Goal: Information Seeking & Learning: Learn about a topic

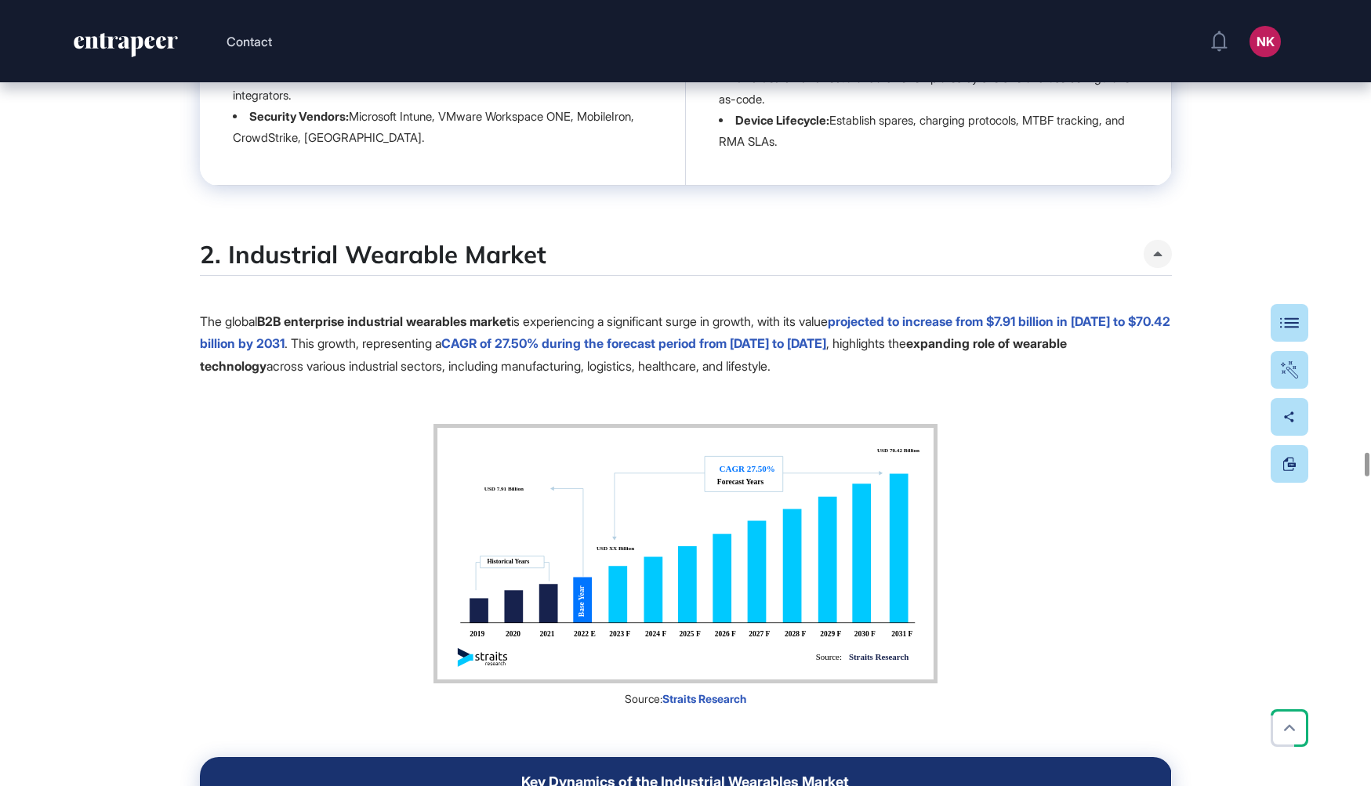
scroll to position [17268, 0]
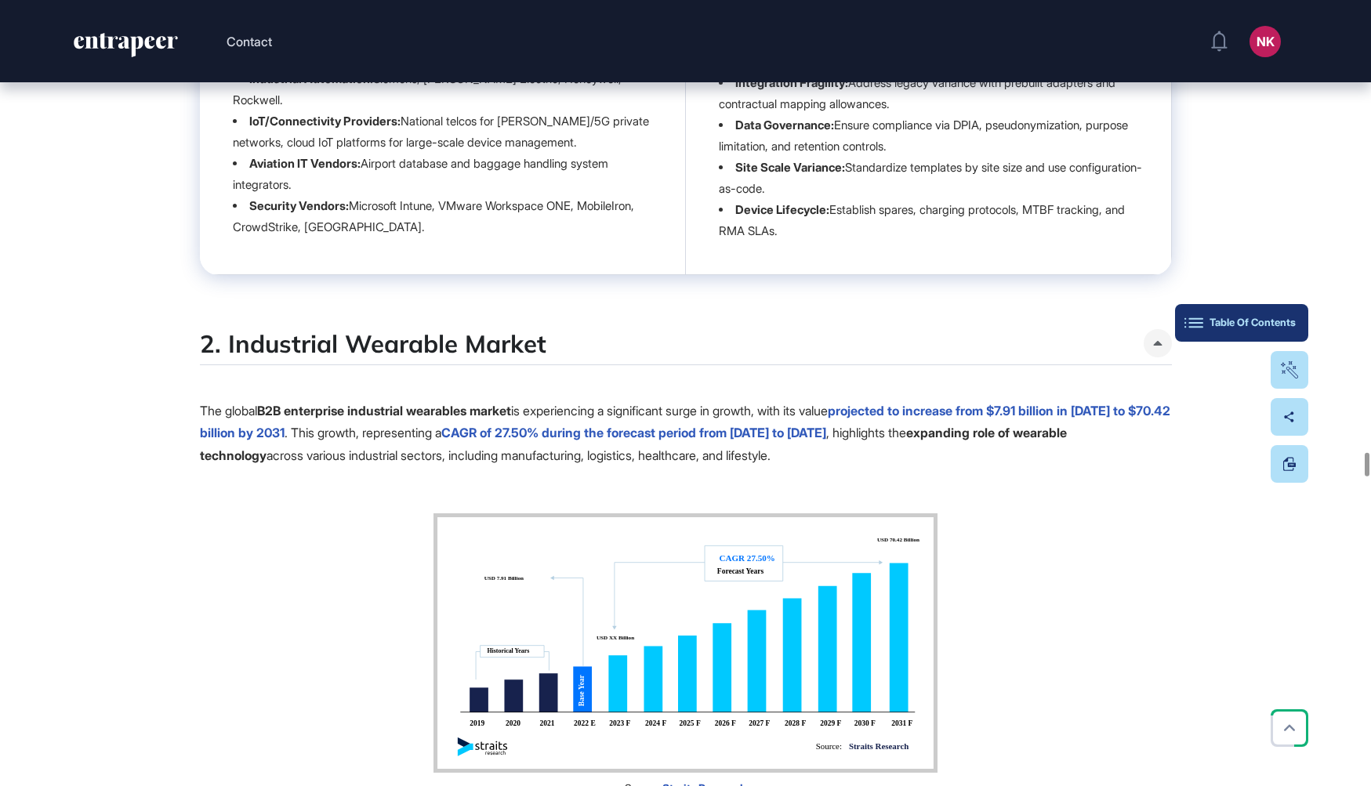
click at [1299, 322] on button "Table Of Contents" at bounding box center [1241, 323] width 133 height 38
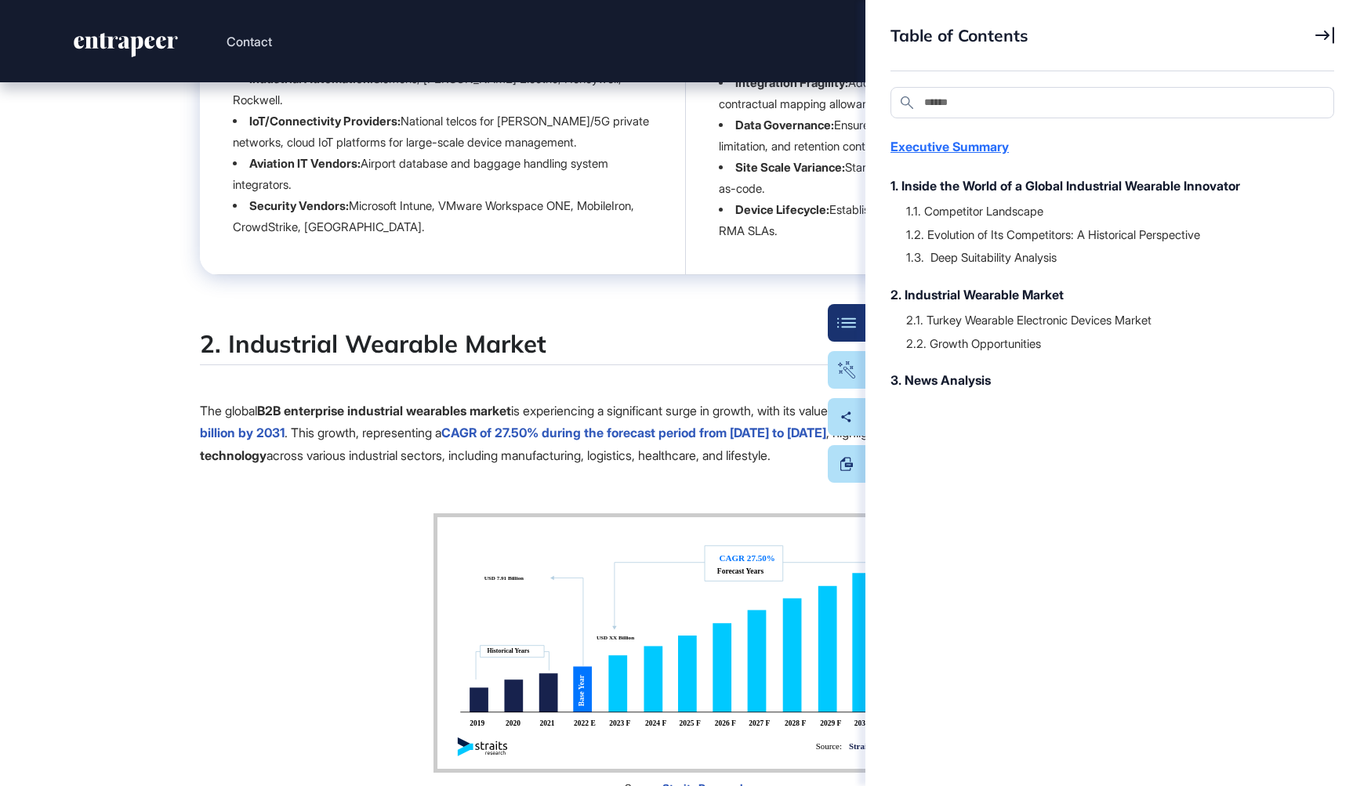
click at [931, 147] on div "Executive Summary" at bounding box center [1105, 146] width 428 height 19
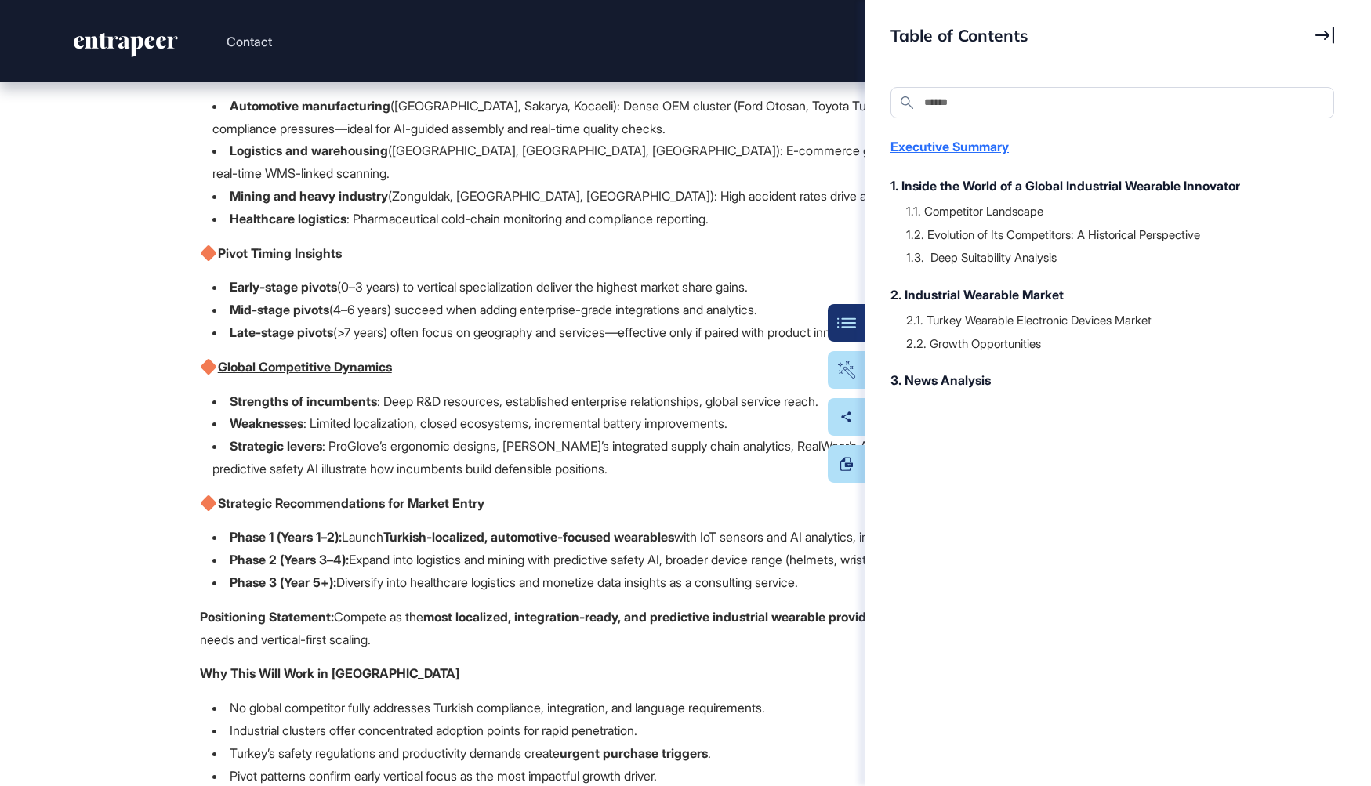
scroll to position [195, 0]
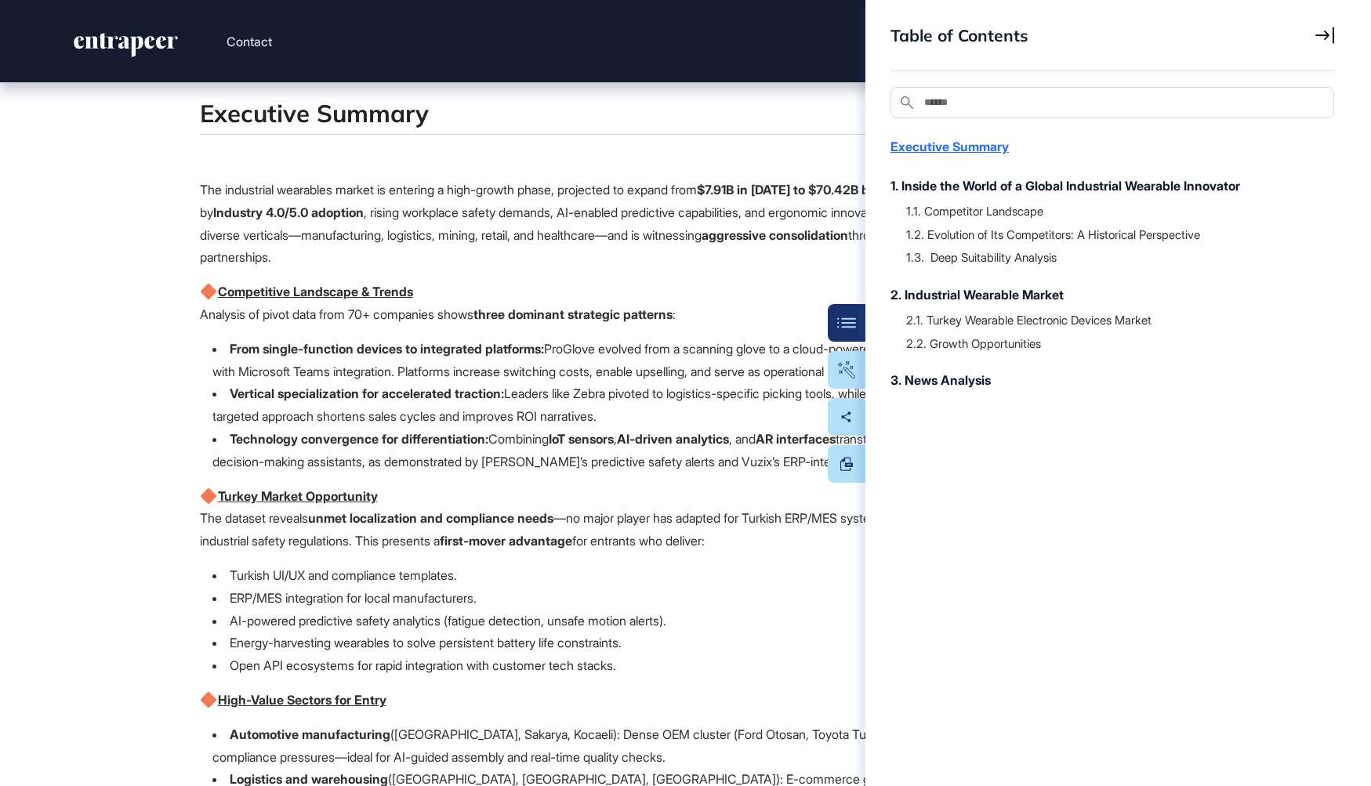
click at [931, 147] on div "Executive Summary" at bounding box center [1105, 146] width 428 height 19
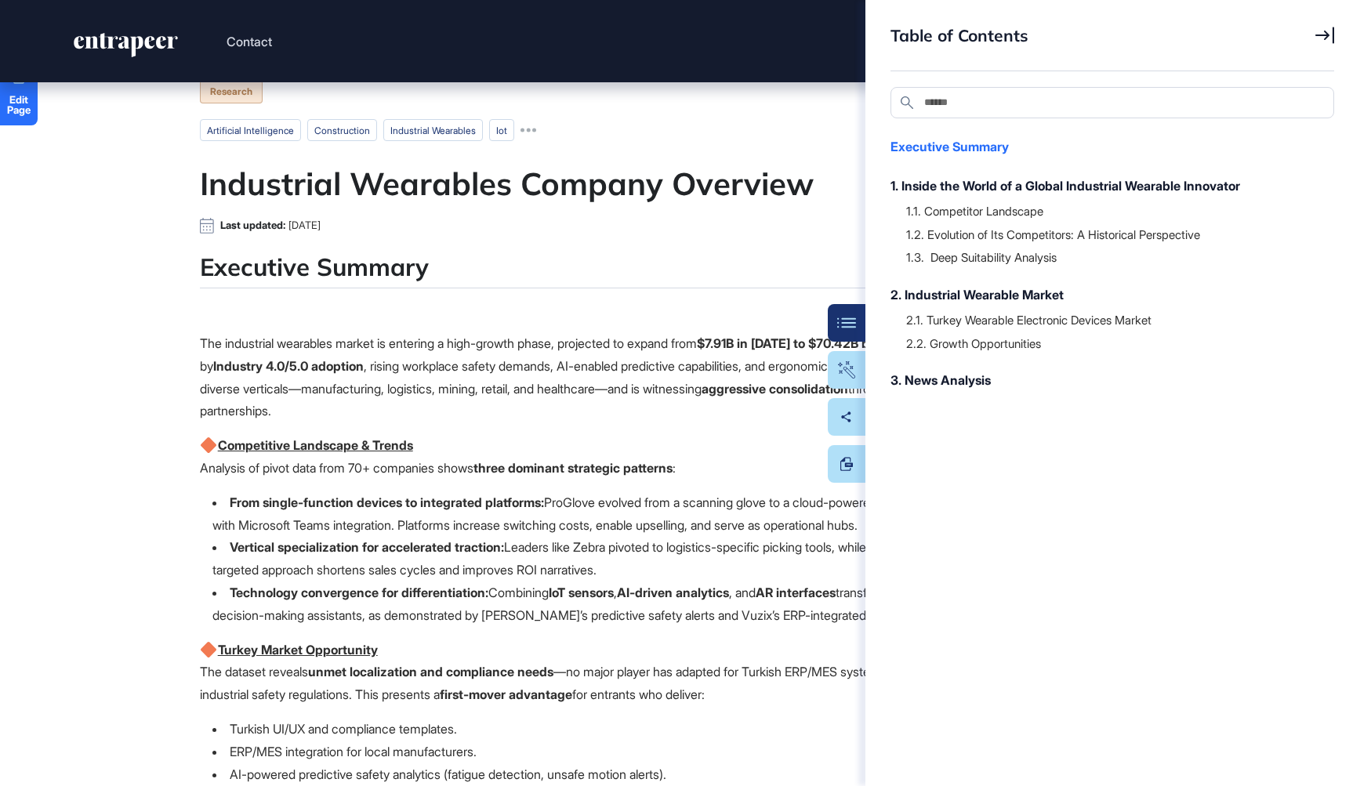
scroll to position [19, 0]
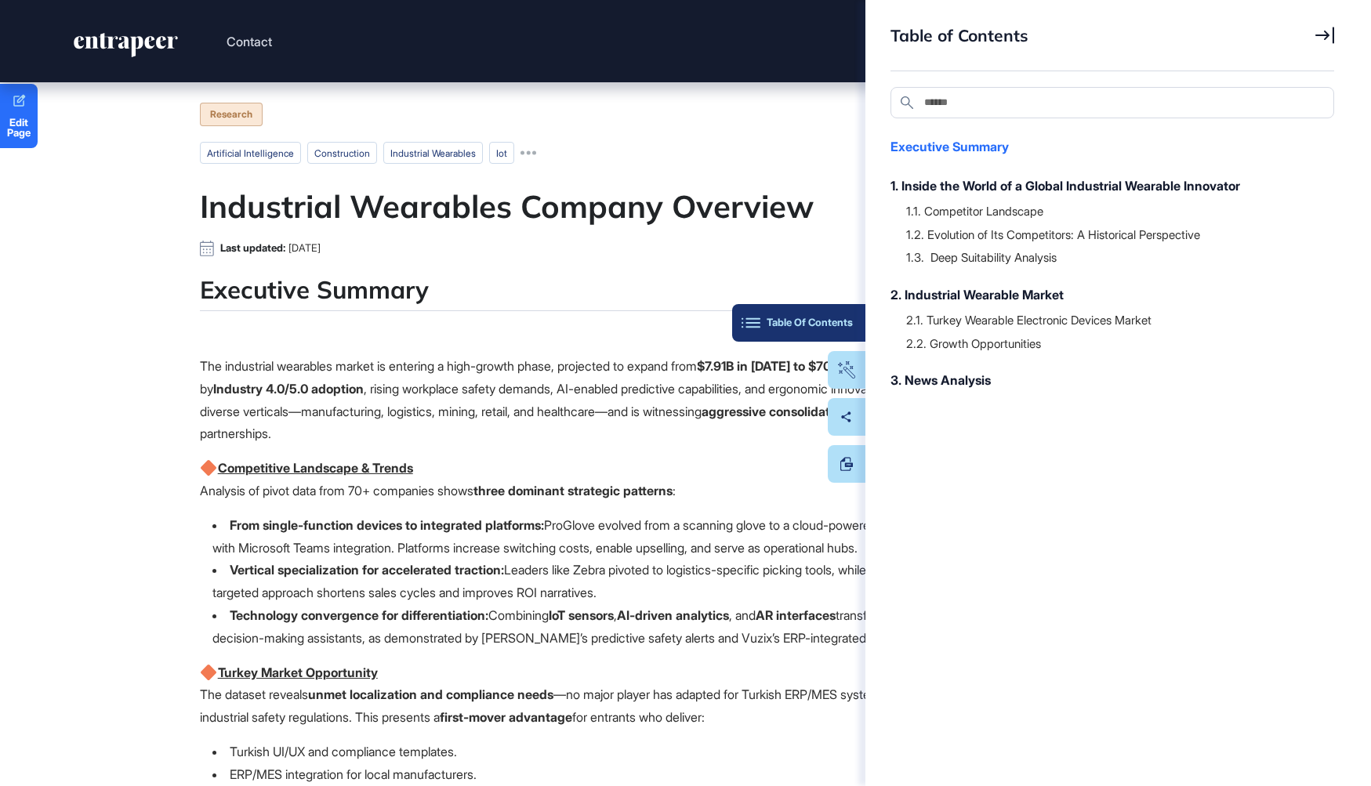
click at [844, 307] on button "Table Of Contents" at bounding box center [798, 323] width 133 height 38
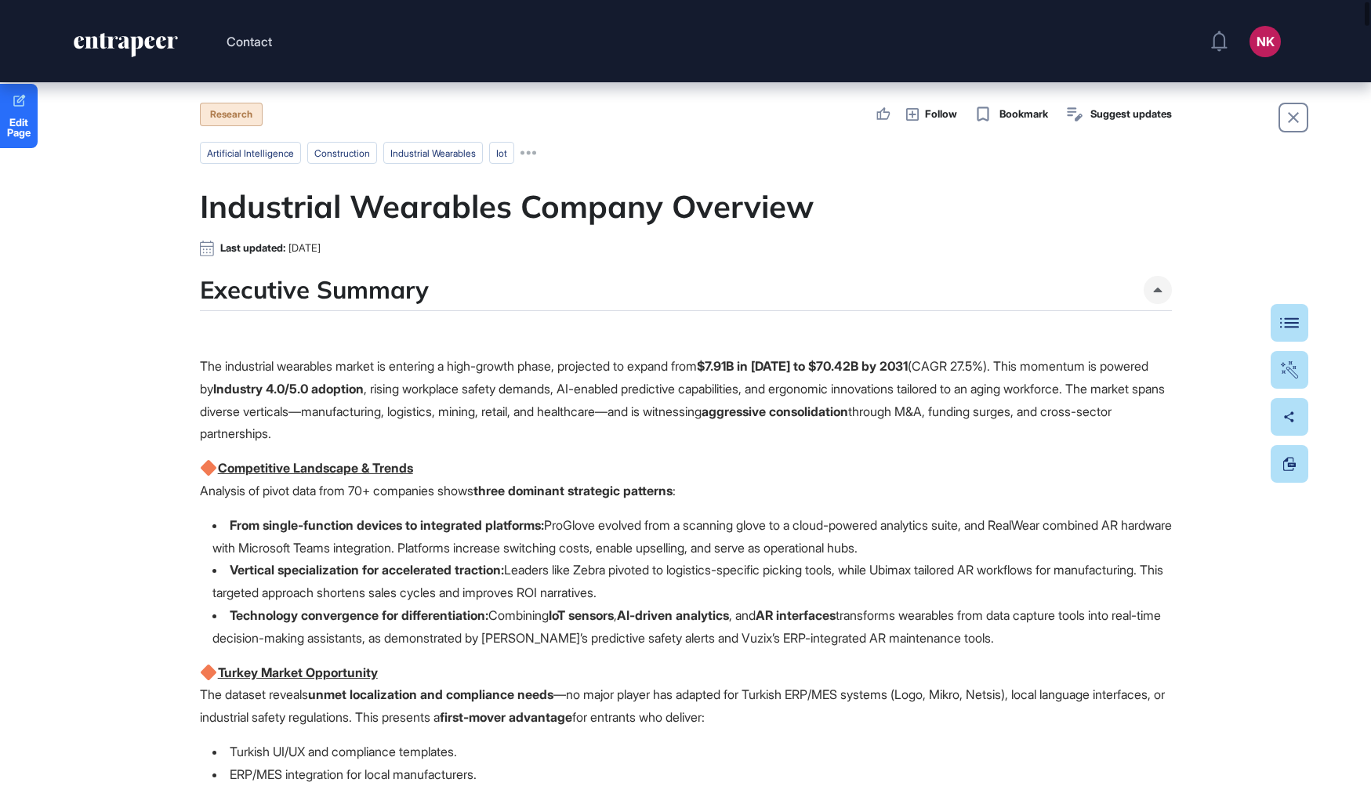
click at [804, 417] on p "The industrial wearables market is entering a high-growth phase, projected to e…" at bounding box center [686, 400] width 972 height 90
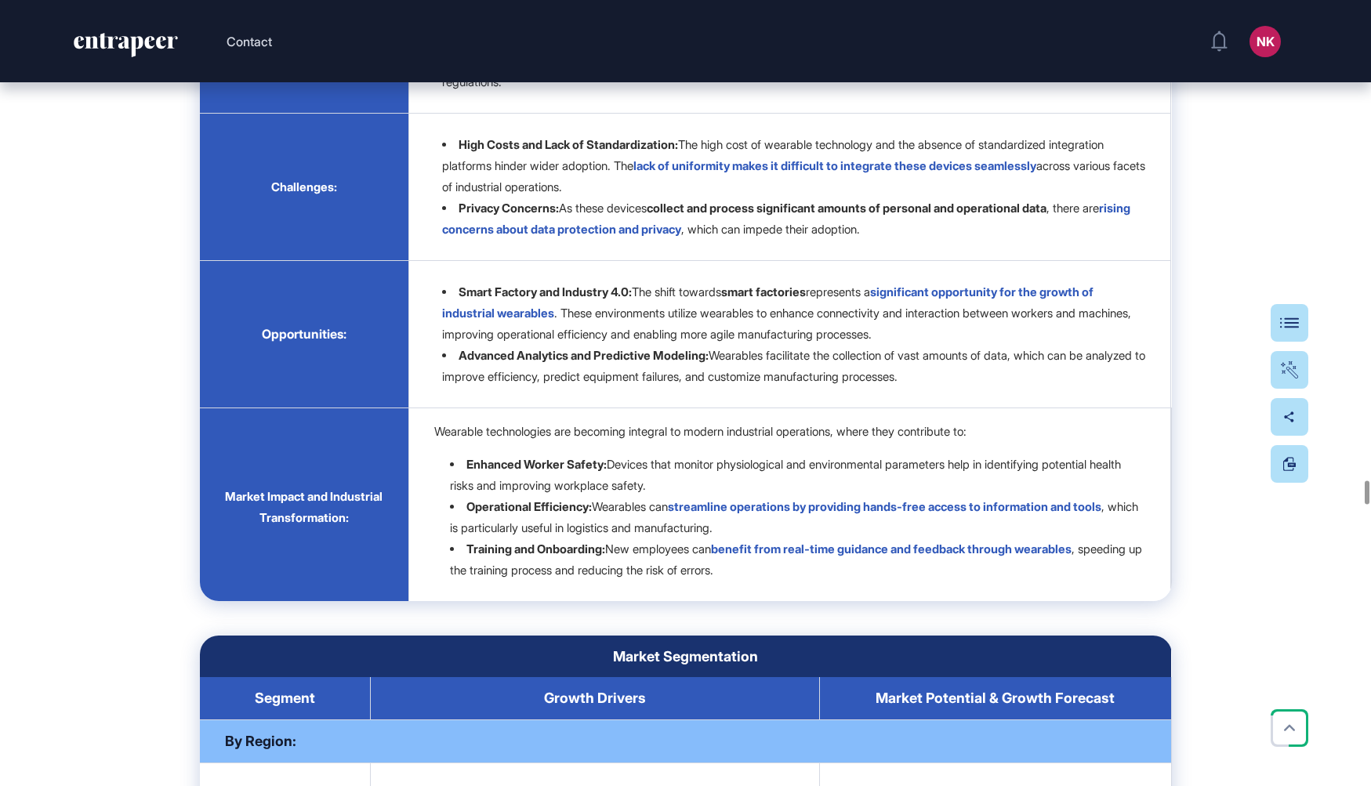
scroll to position [18276, 0]
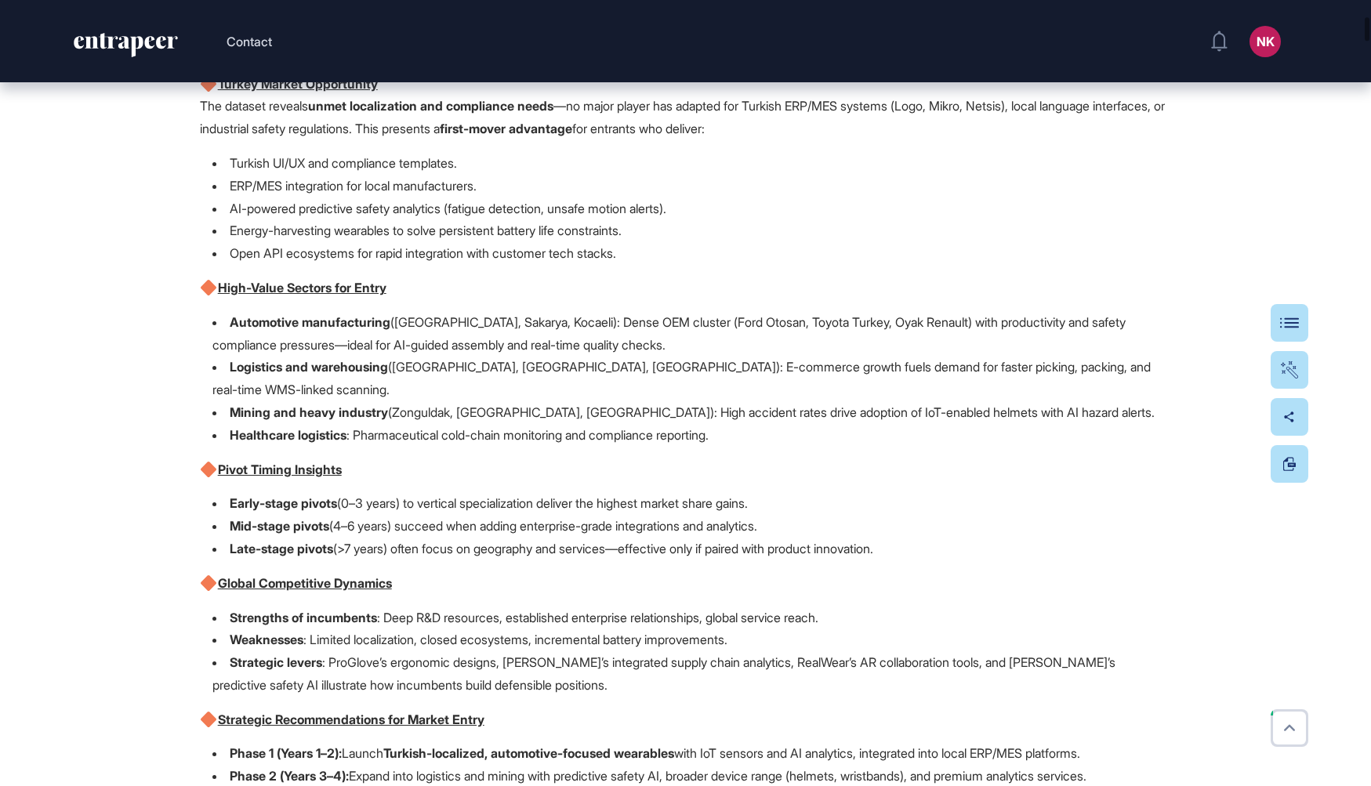
scroll to position [0, 0]
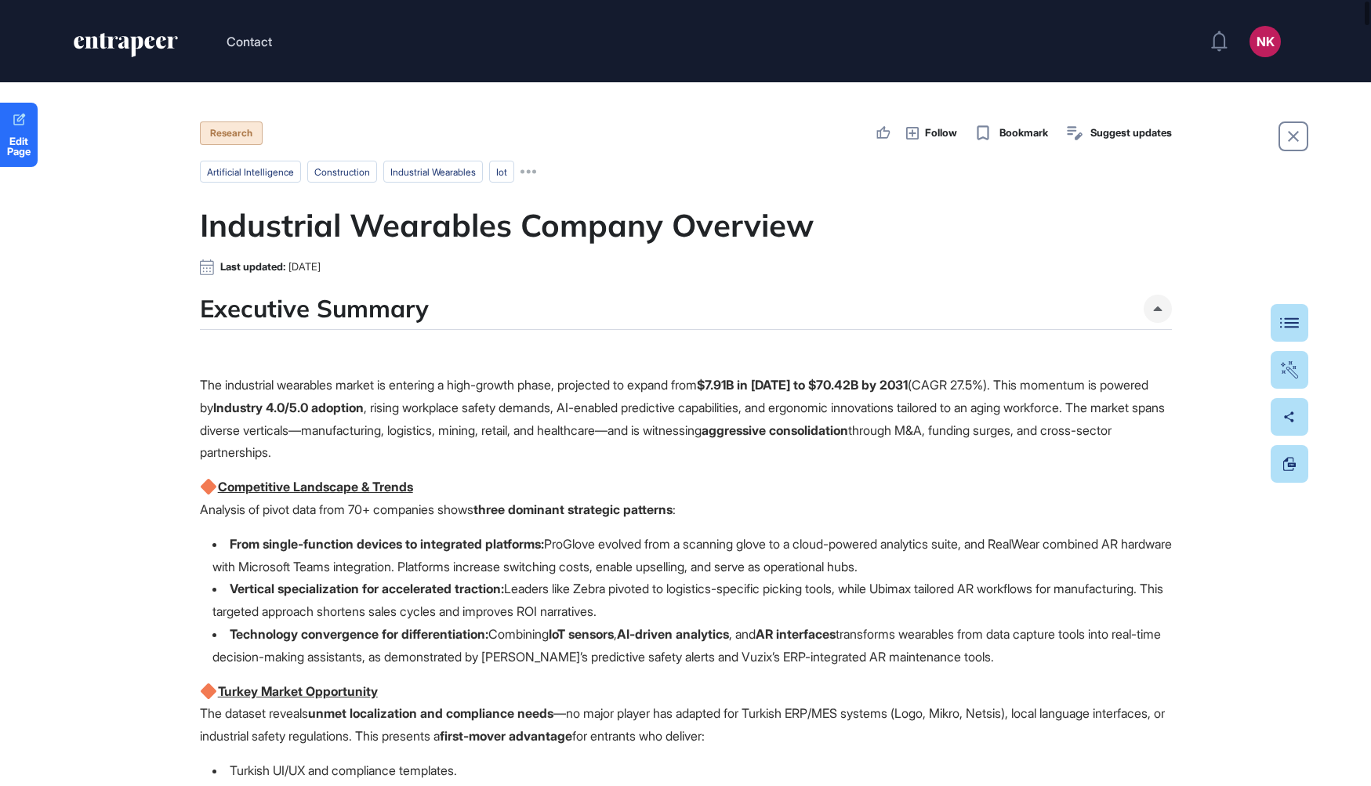
click at [641, 452] on p "The industrial wearables market is entering a high-growth phase, projected to e…" at bounding box center [686, 419] width 972 height 90
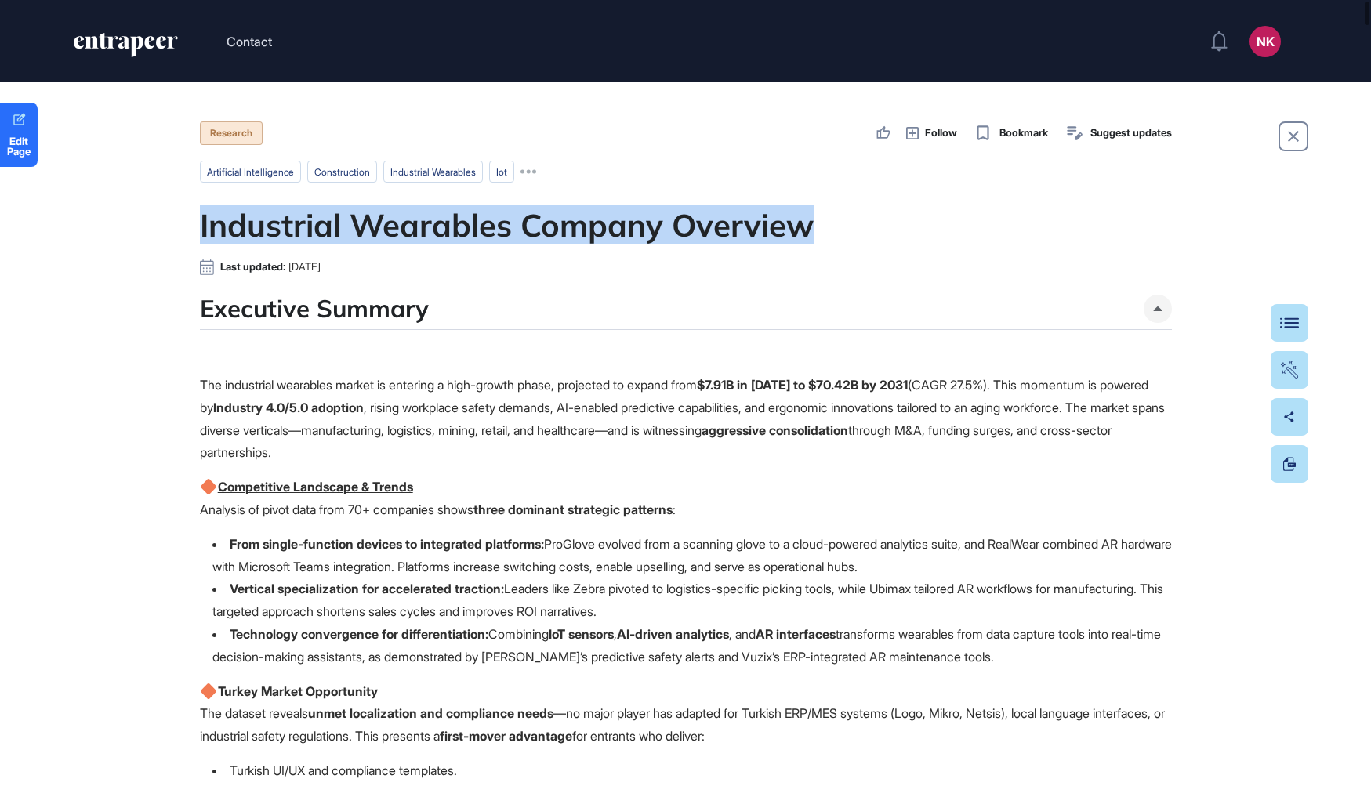
drag, startPoint x: 819, startPoint y: 227, endPoint x: 187, endPoint y: 215, distance: 631.3
copy h1 "Industrial Wearables Company Overview"
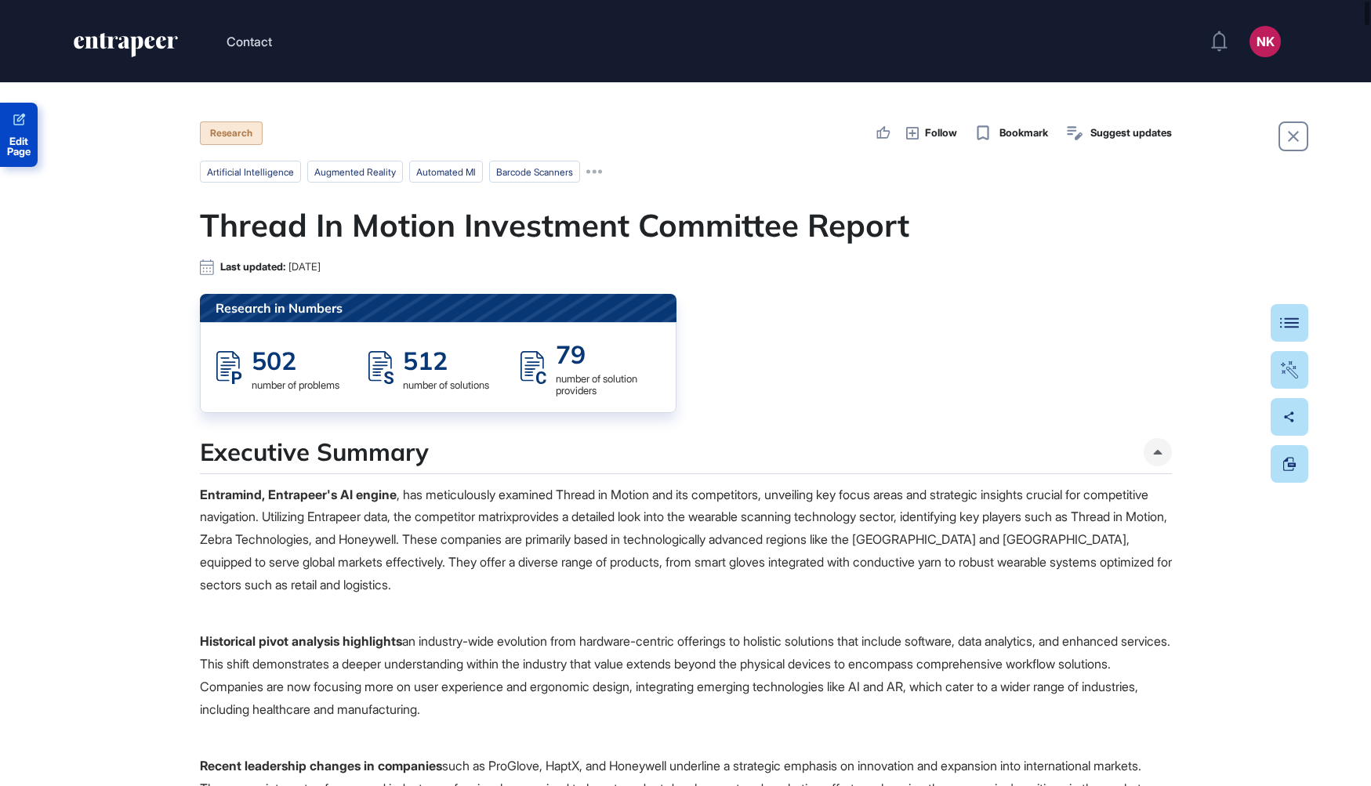
click at [25, 142] on span "Edit Page" at bounding box center [19, 146] width 38 height 20
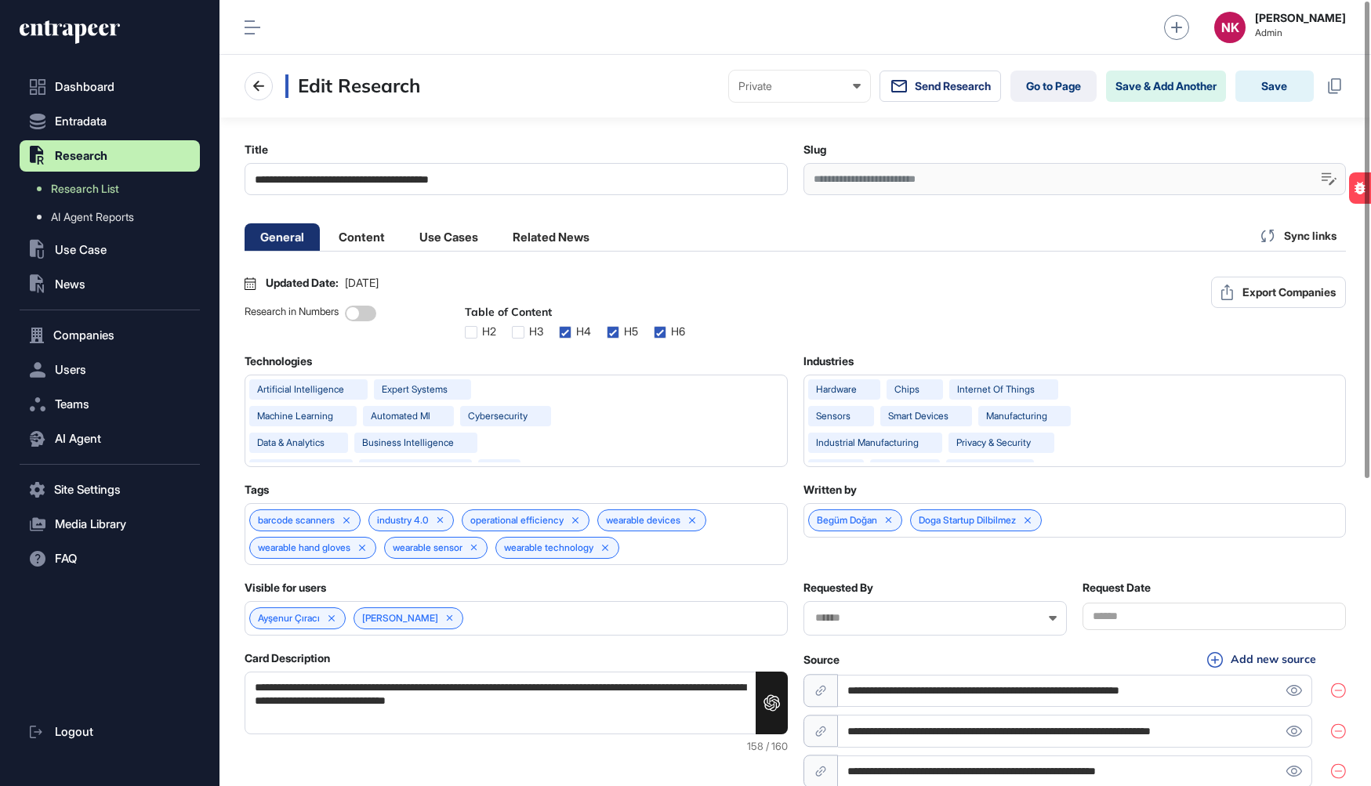
scroll to position [0, 7]
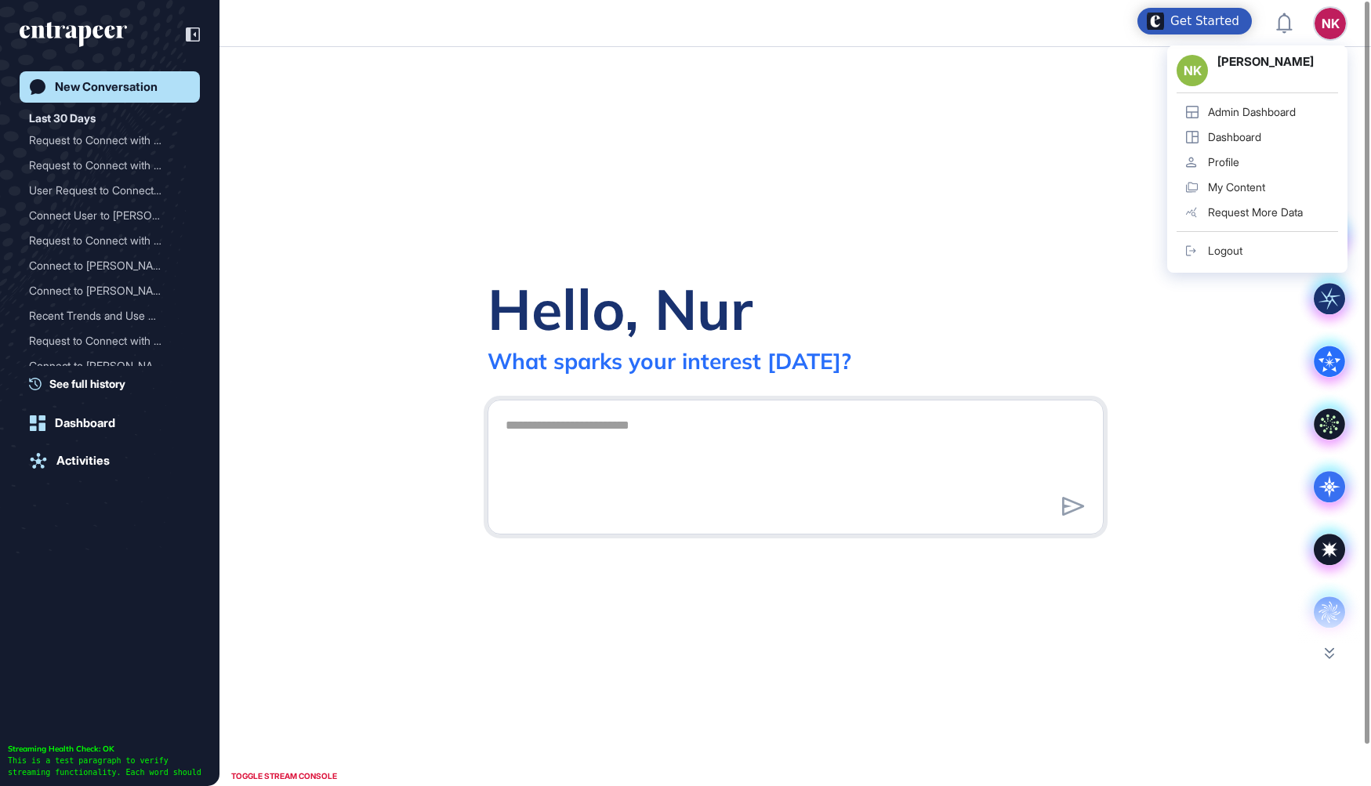
click at [1263, 103] on link "Admin Dashboard" at bounding box center [1258, 112] width 162 height 25
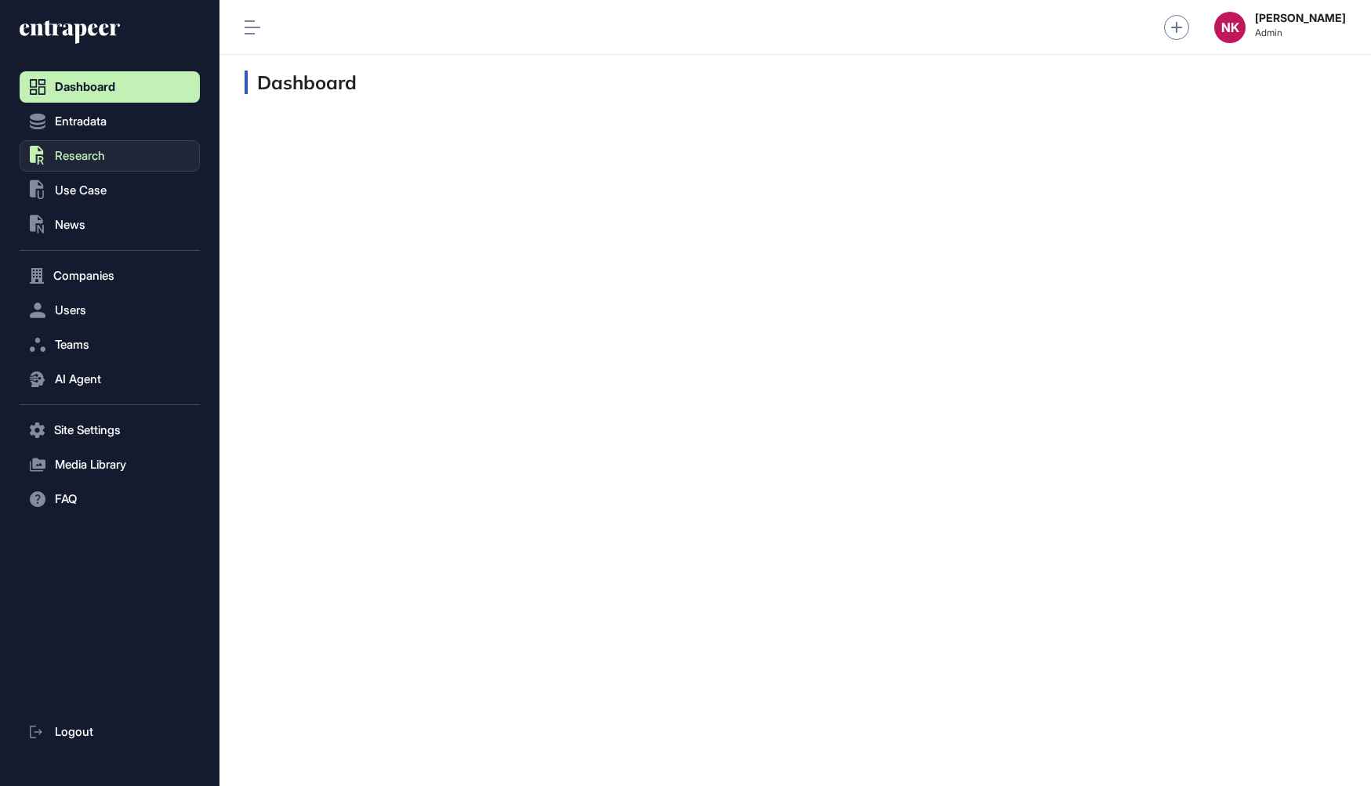
click at [98, 157] on span "Research" at bounding box center [80, 156] width 50 height 13
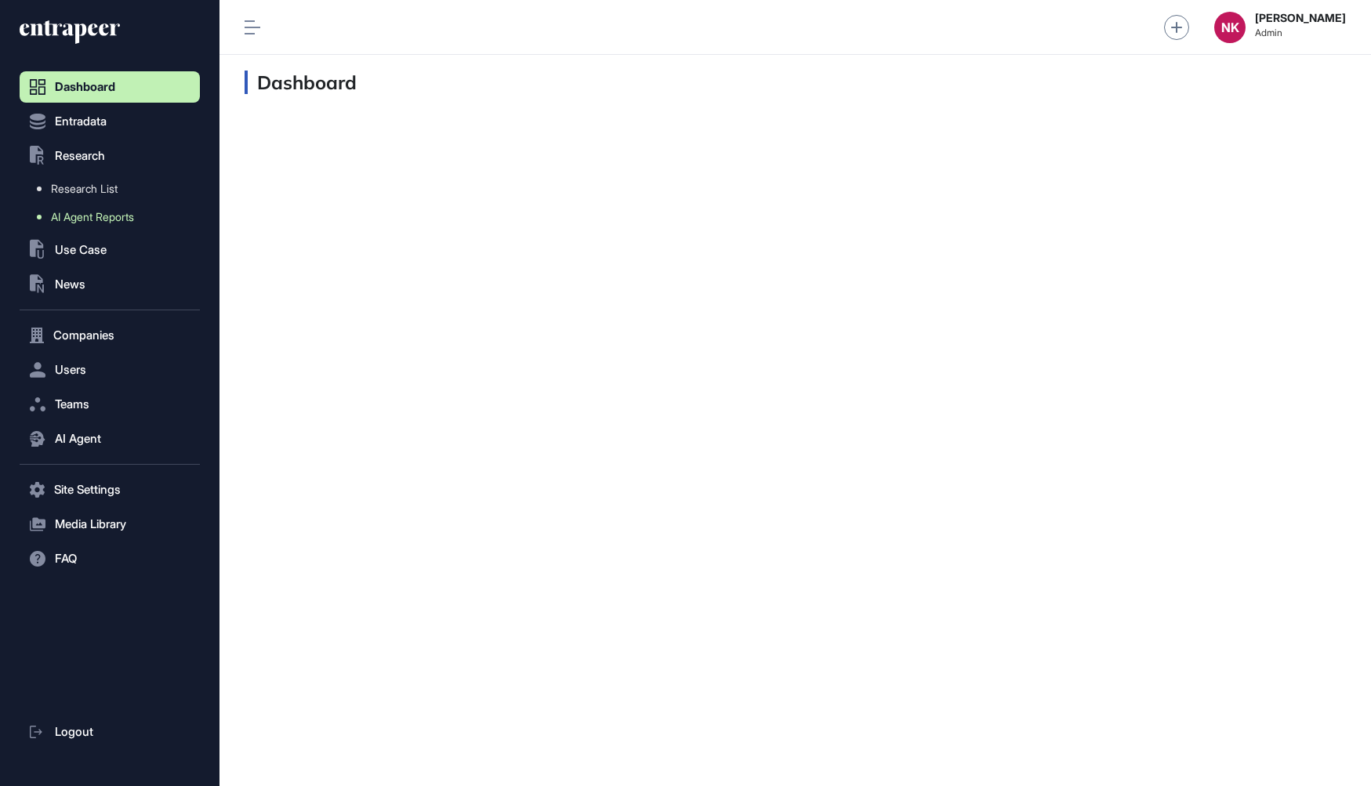
click at [103, 214] on span "AI Agent Reports" at bounding box center [92, 217] width 83 height 13
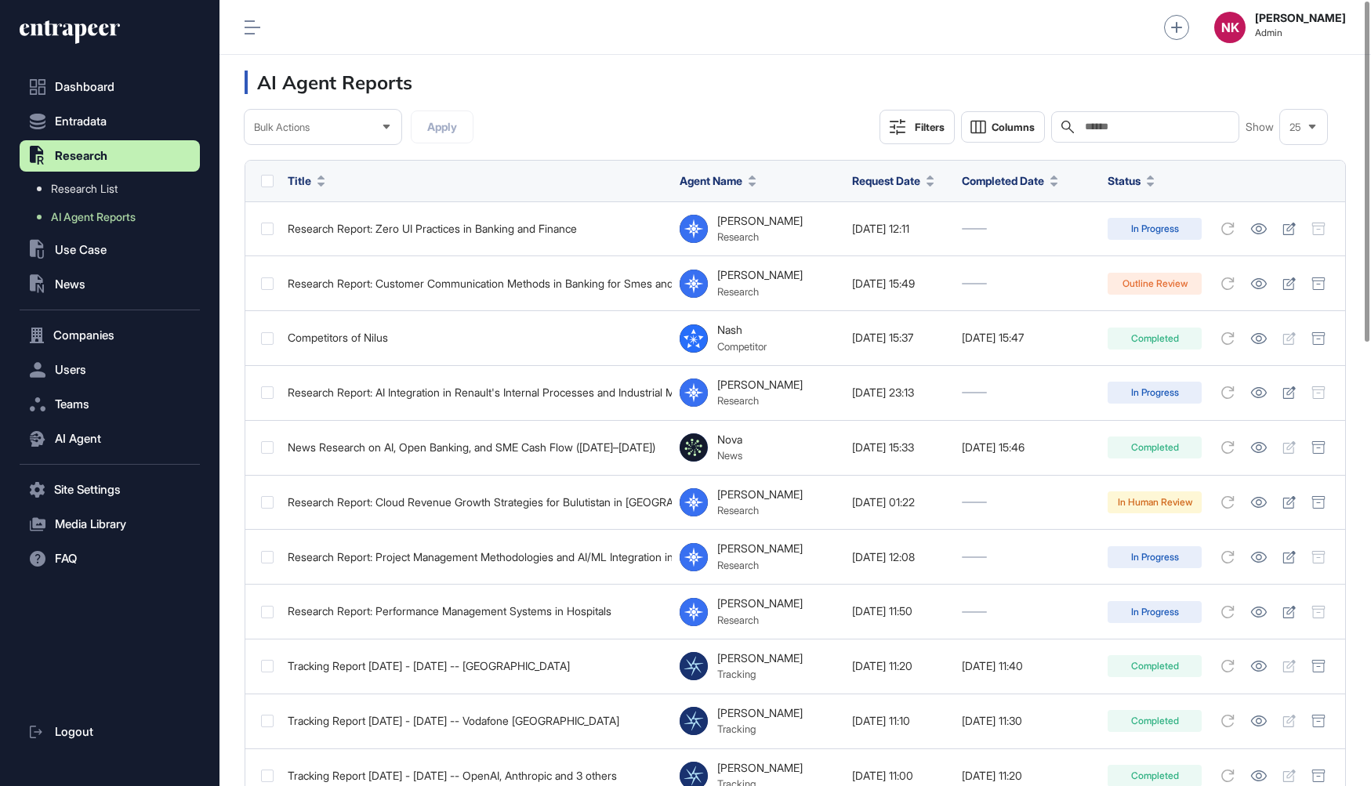
click at [1141, 122] on input "text" at bounding box center [1157, 127] width 146 height 13
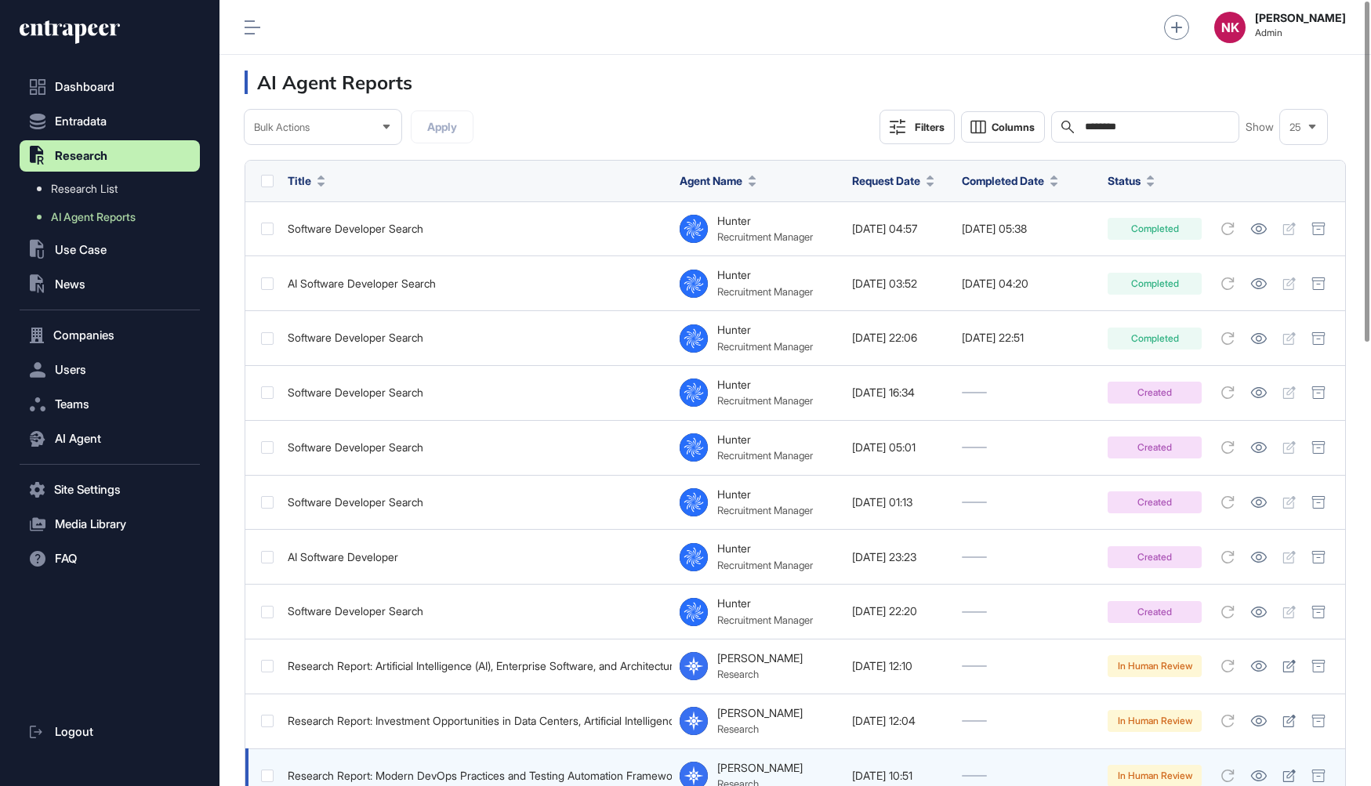
type input "********"
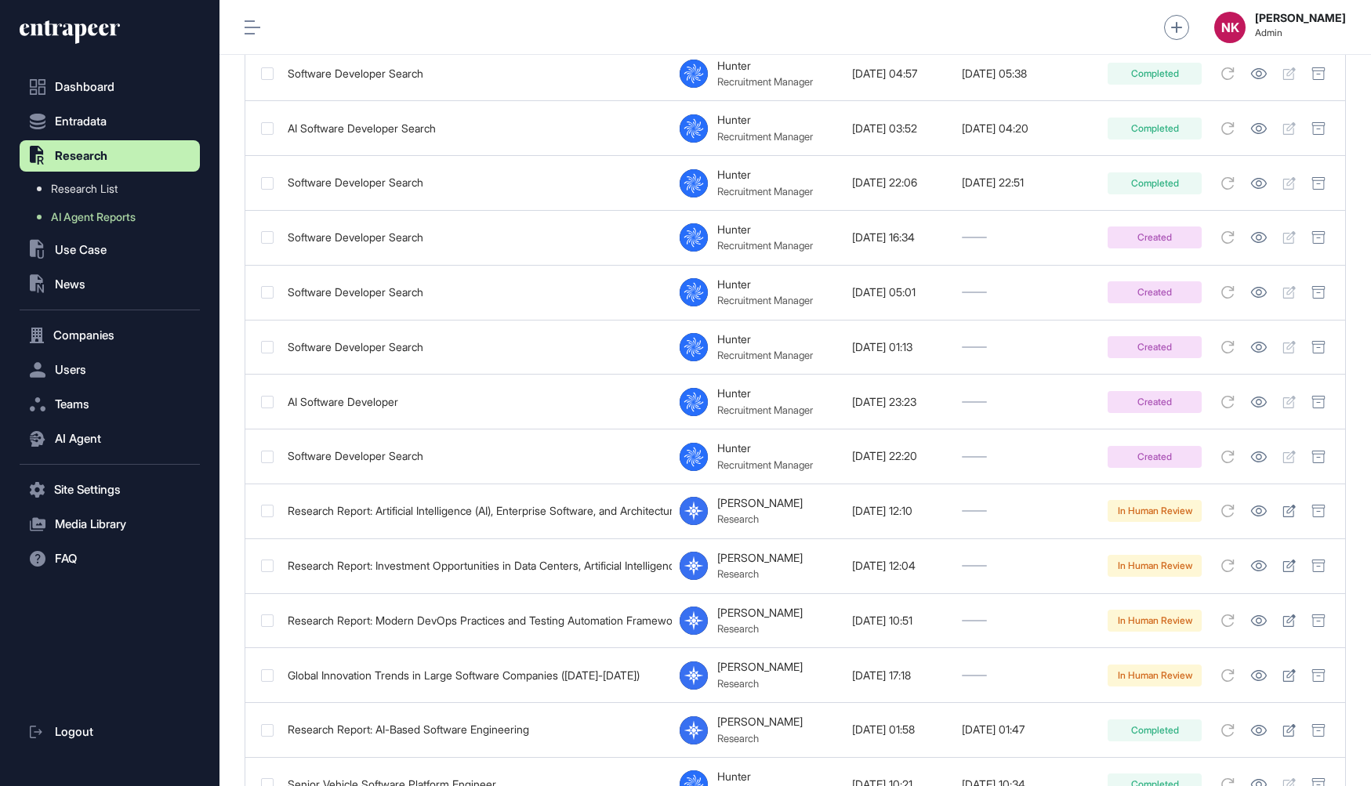
scroll to position [158, 0]
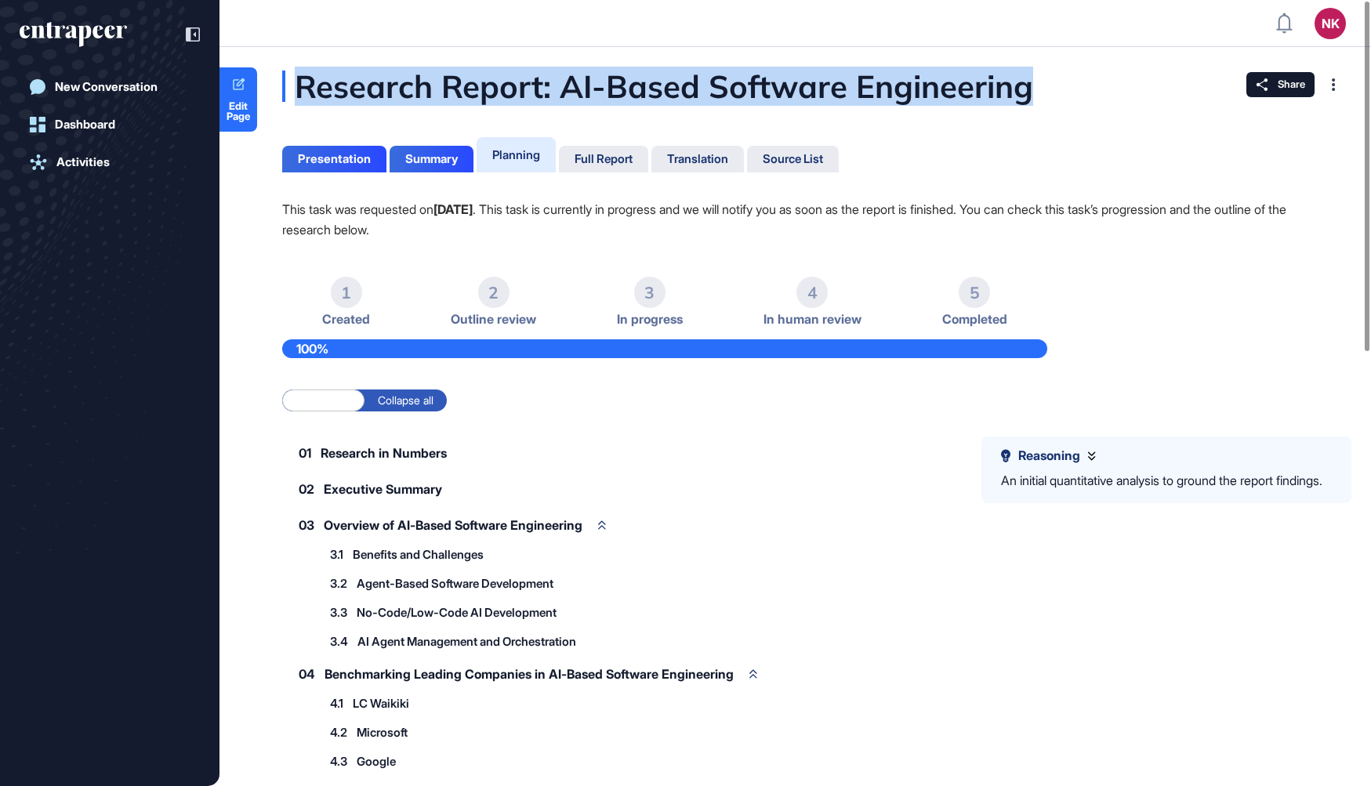
drag, startPoint x: 1041, startPoint y: 89, endPoint x: 301, endPoint y: 85, distance: 740.2
click at [301, 85] on div "Research Report: AI-Based Software Engineering" at bounding box center [736, 86] width 908 height 31
copy div "Research Report: AI-Based Software Engineering"
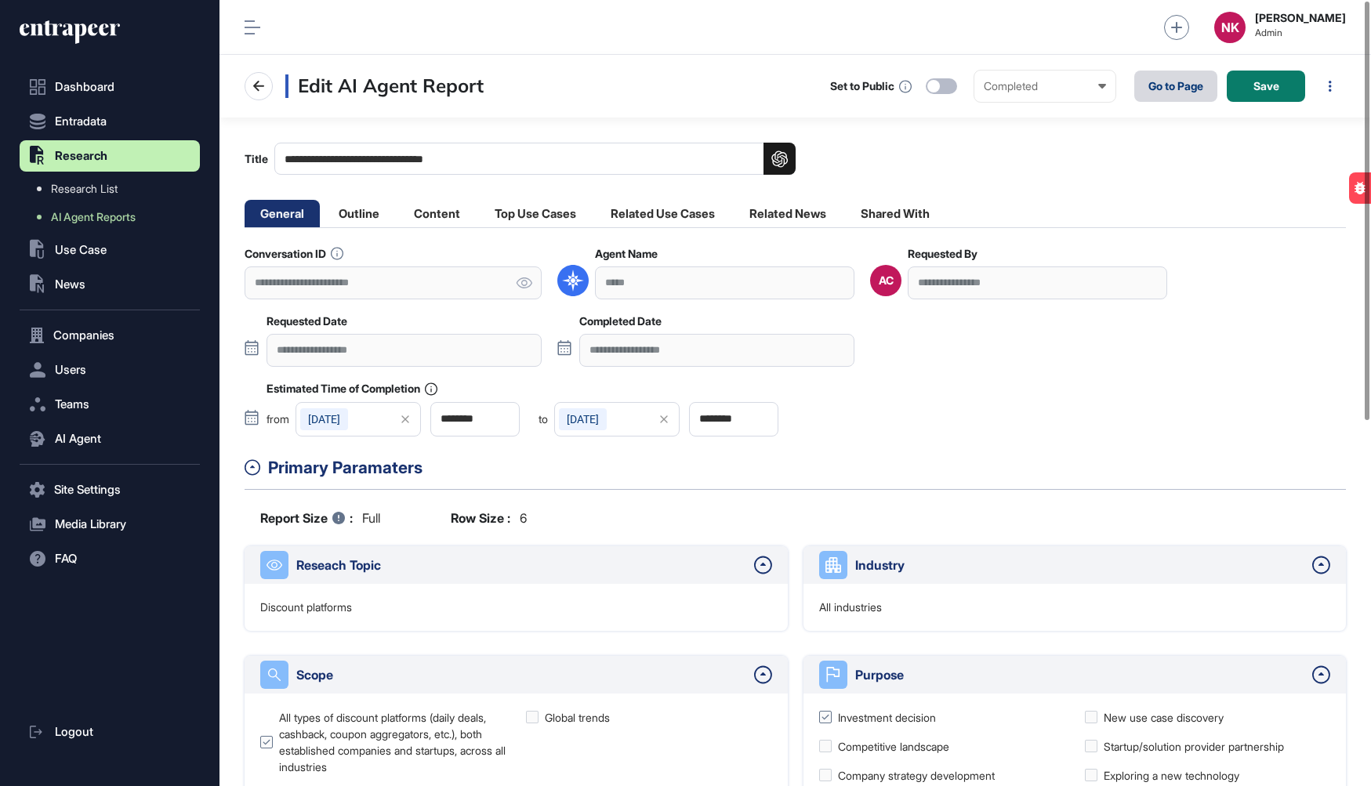
click at [1168, 87] on link "Go to Page" at bounding box center [1176, 86] width 83 height 31
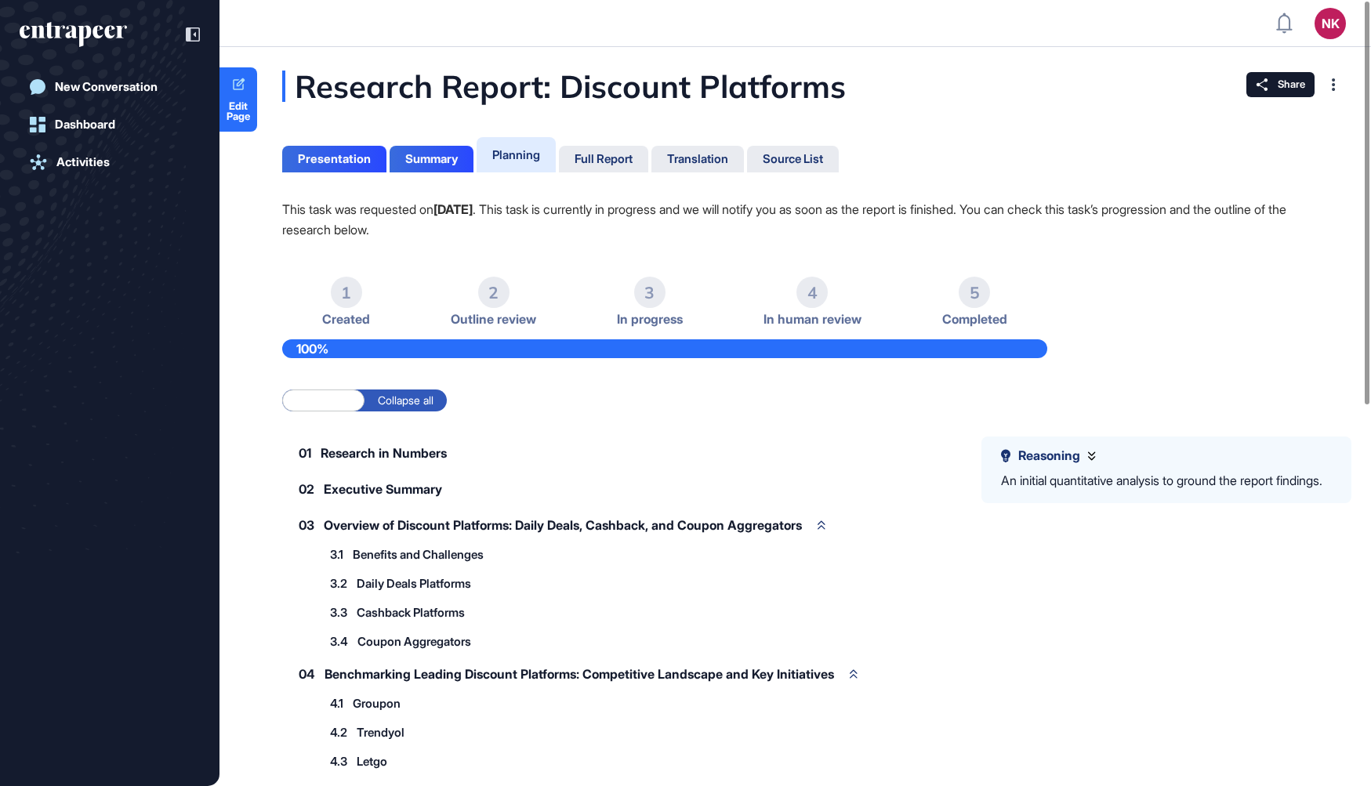
click at [635, 45] on header "NK Admin Dashboard Dashboard Profile My Content Request More Data" at bounding box center [685, 23] width 1371 height 47
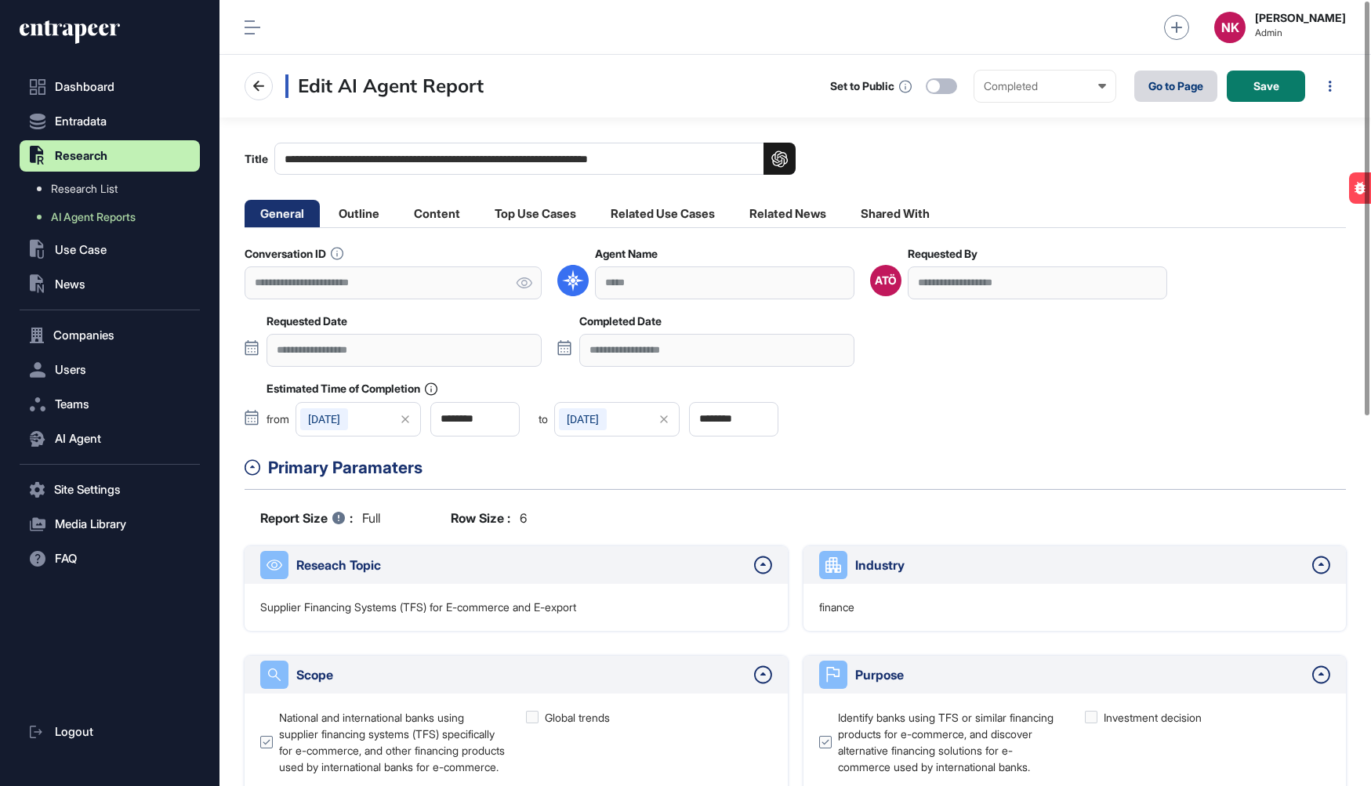
click at [1179, 88] on link "Go to Page" at bounding box center [1176, 86] width 83 height 31
click at [1179, 85] on link "Go to Page" at bounding box center [1176, 86] width 83 height 31
